Goal: Find specific page/section: Find specific page/section

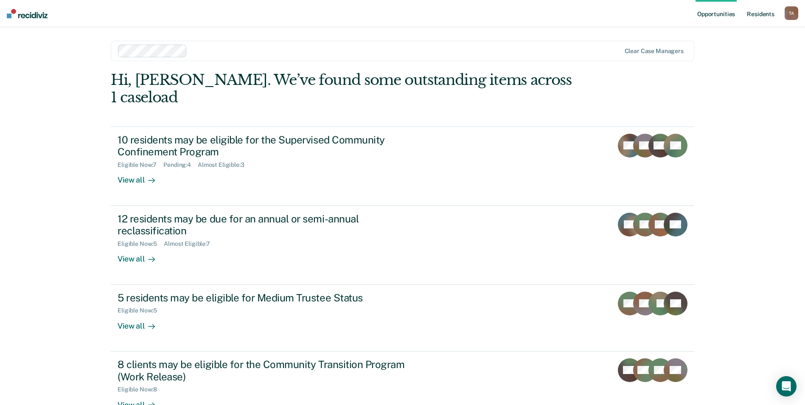
click at [760, 15] on link "Resident s" at bounding box center [761, 13] width 31 height 27
